Goal: Check status: Check status

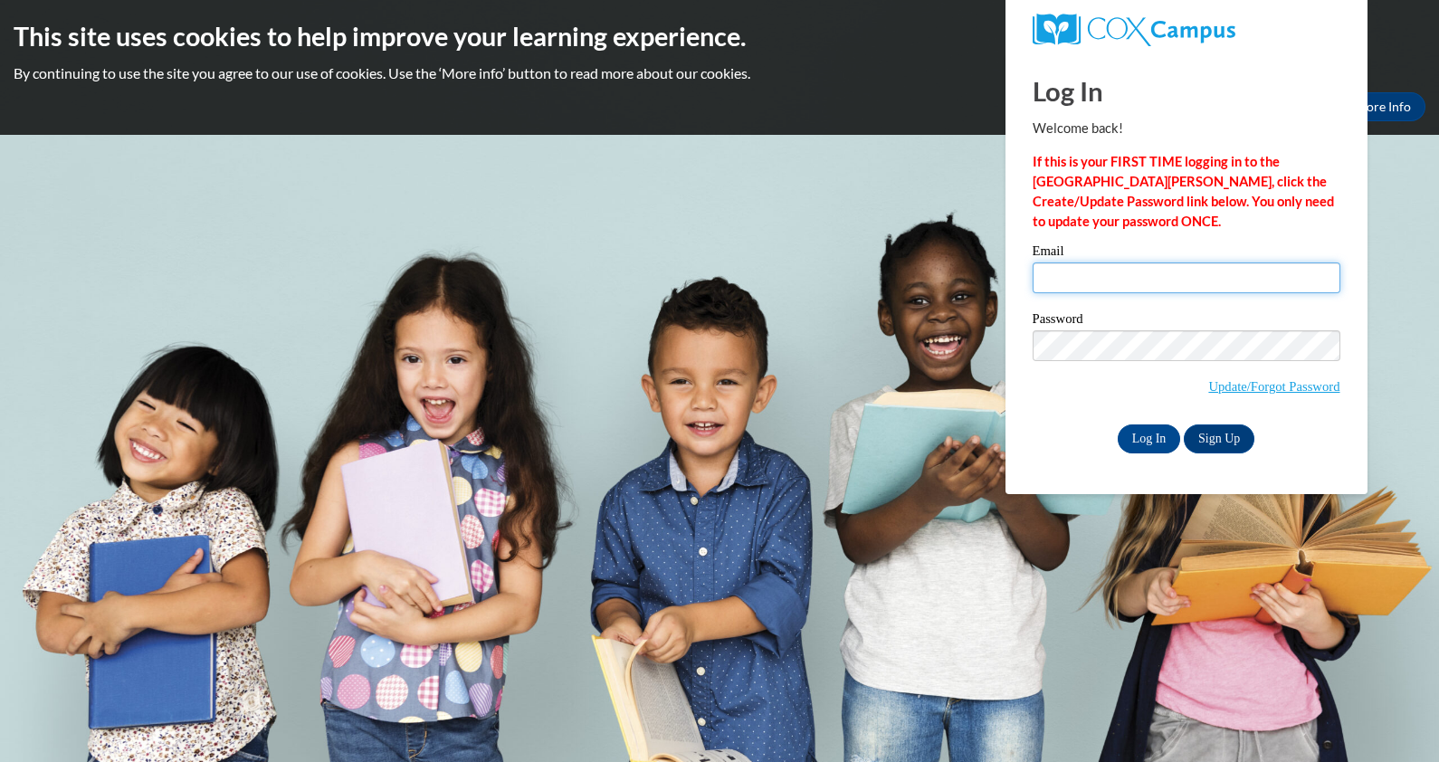
type input "[EMAIL_ADDRESS][DOMAIN_NAME]"
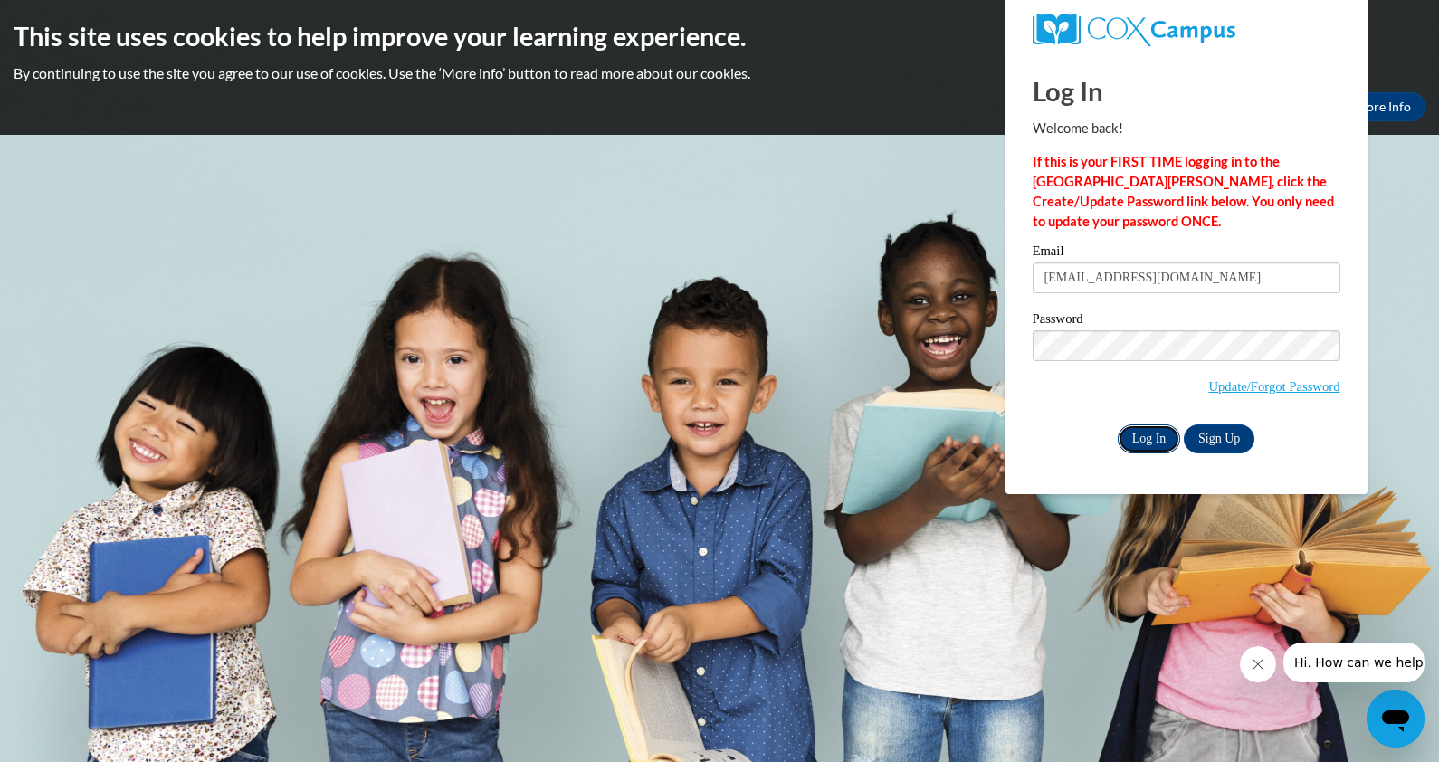
click at [1147, 435] on input "Log In" at bounding box center [1148, 438] width 63 height 29
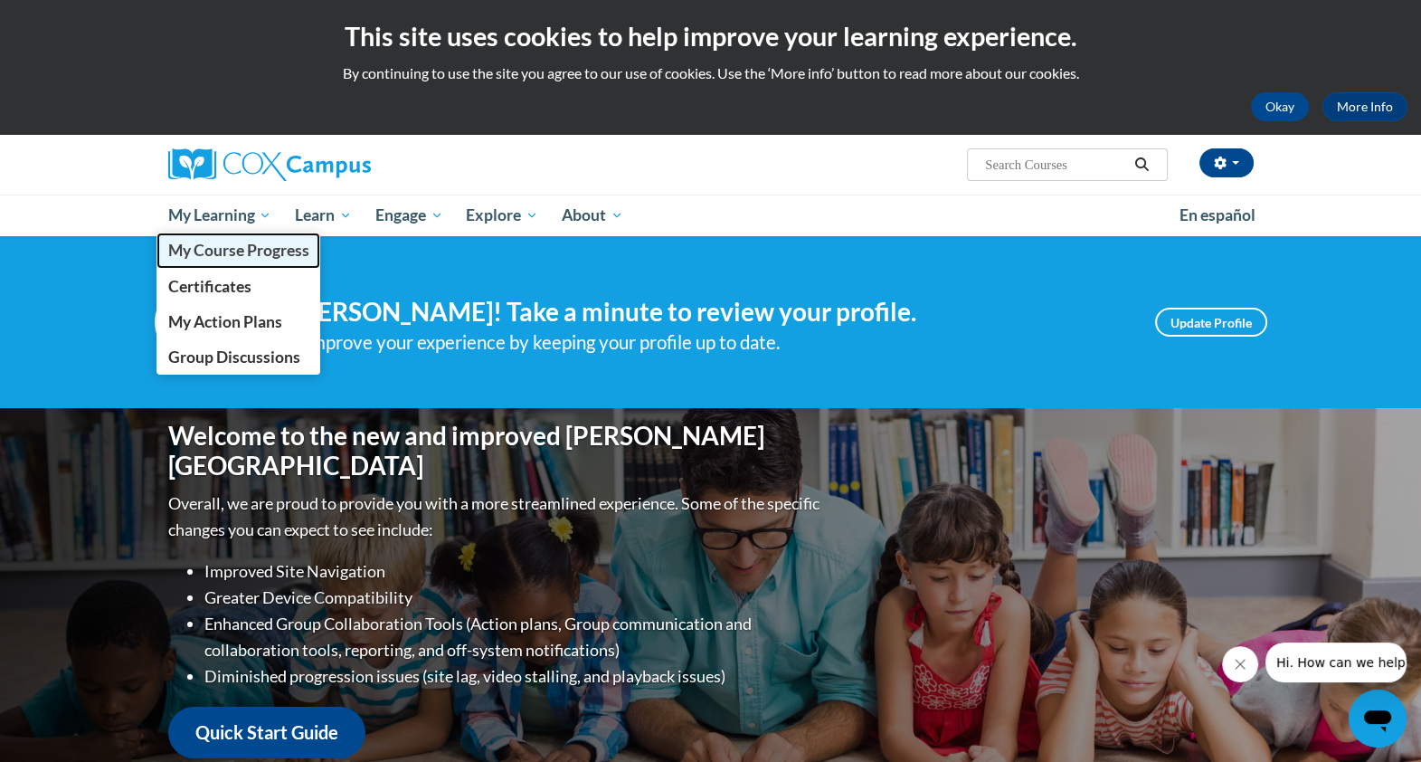
click at [202, 248] on span "My Course Progress" at bounding box center [237, 250] width 141 height 19
